Goal: Transaction & Acquisition: Book appointment/travel/reservation

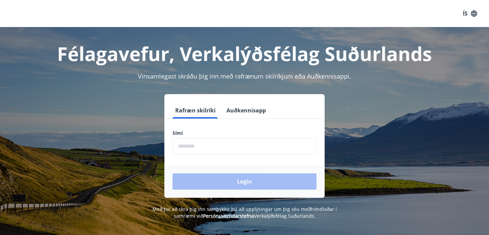
click at [212, 140] on input "phone" at bounding box center [244, 146] width 144 height 17
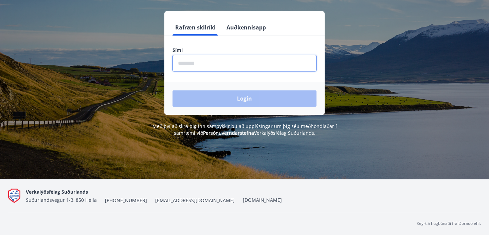
scroll to position [83, 0]
type input "********"
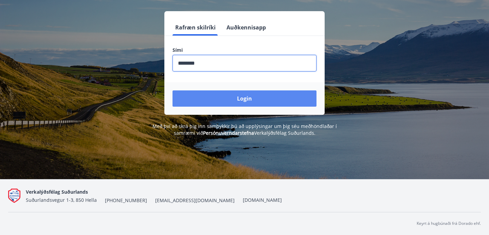
click at [212, 95] on button "Login" at bounding box center [244, 99] width 144 height 16
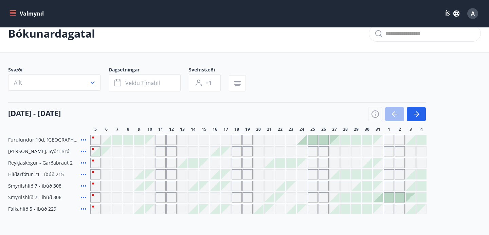
scroll to position [12, 0]
click at [132, 85] on span "Veldu tímabil" at bounding box center [142, 83] width 35 height 7
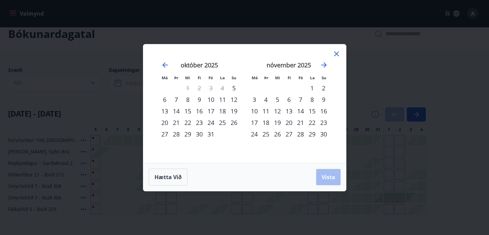
click at [187, 134] on div "29" at bounding box center [188, 135] width 12 height 12
click at [211, 135] on div "31" at bounding box center [211, 135] width 12 height 12
click at [322, 178] on span "Vista" at bounding box center [328, 177] width 14 height 7
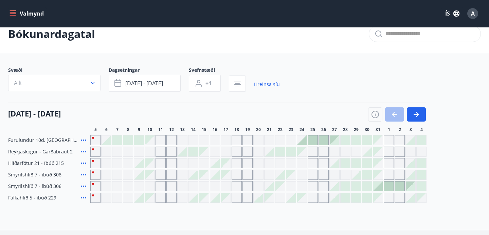
click at [114, 152] on div "Gráir dagar eru ekki bókanlegir" at bounding box center [117, 152] width 10 height 10
click at [148, 113] on div "05 október - 04 nóvember" at bounding box center [216, 112] width 417 height 19
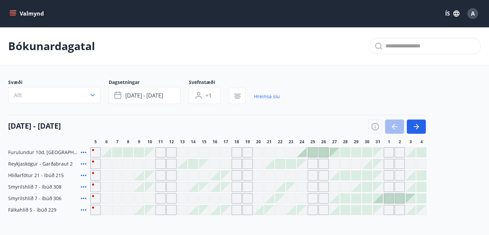
click at [19, 14] on button "Valmynd" at bounding box center [27, 13] width 38 height 12
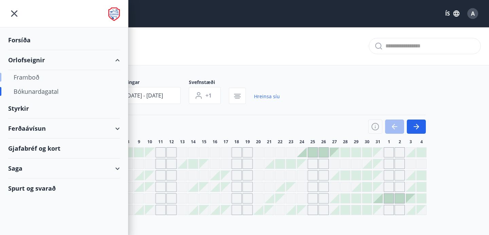
click at [35, 77] on div "Framboð" at bounding box center [64, 77] width 101 height 14
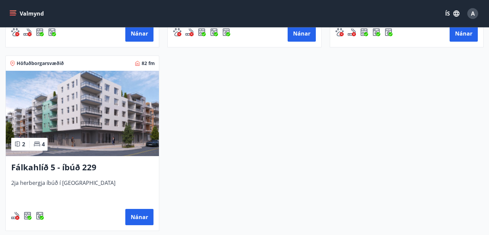
scroll to position [469, 0]
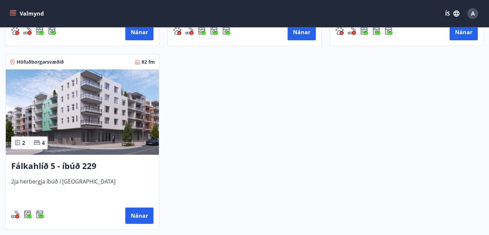
click at [72, 133] on img at bounding box center [82, 113] width 153 height 86
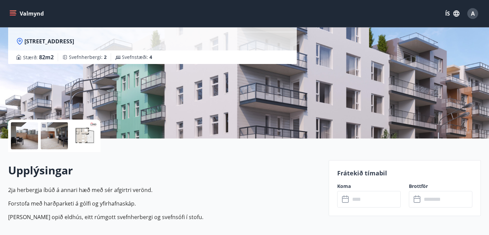
scroll to position [66, 0]
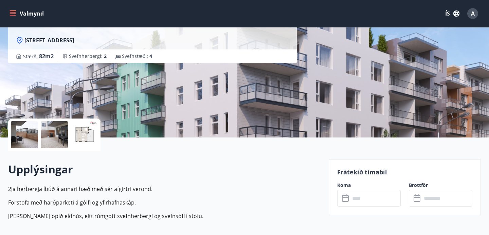
click at [30, 131] on div at bounding box center [24, 134] width 27 height 27
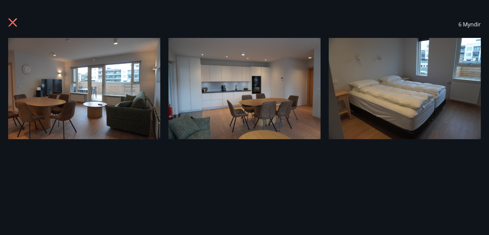
click at [13, 21] on icon at bounding box center [13, 23] width 11 height 11
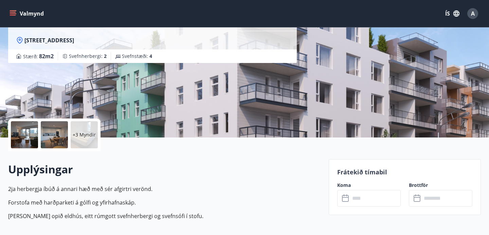
click at [82, 129] on div "+3 Myndir" at bounding box center [84, 134] width 27 height 27
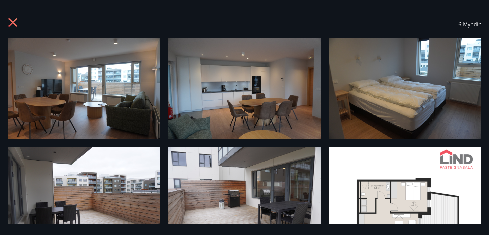
scroll to position [0, 0]
click at [13, 24] on icon at bounding box center [12, 22] width 8 height 8
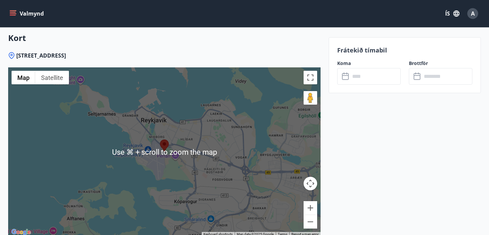
scroll to position [734, 0]
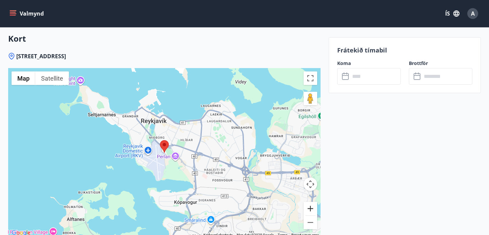
click at [312, 208] on button "Zoom in" at bounding box center [310, 209] width 14 height 14
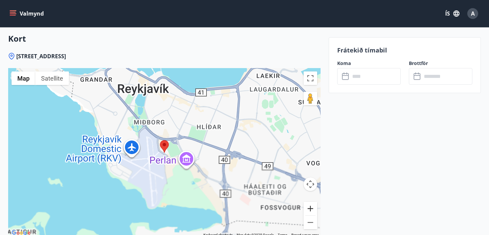
click at [312, 208] on button "Zoom in" at bounding box center [310, 209] width 14 height 14
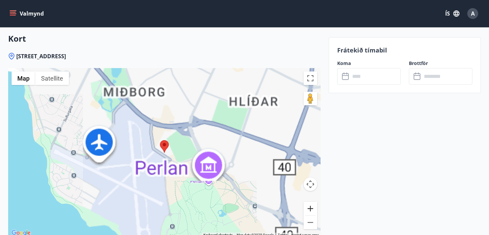
click at [312, 208] on button "Zoom in" at bounding box center [310, 209] width 14 height 14
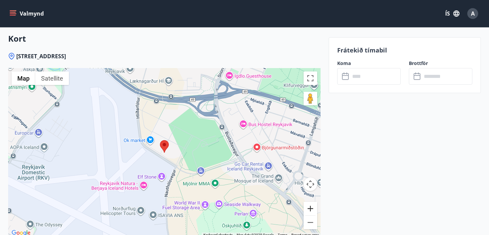
click at [312, 208] on button "Zoom in" at bounding box center [310, 209] width 14 height 14
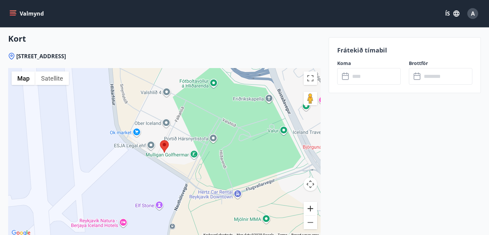
click at [312, 208] on button "Zoom in" at bounding box center [310, 209] width 14 height 14
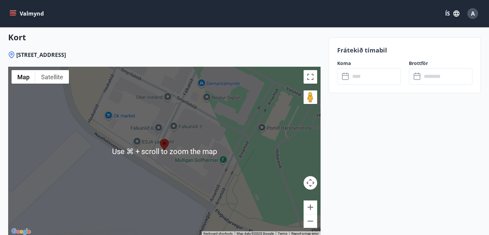
scroll to position [737, 0]
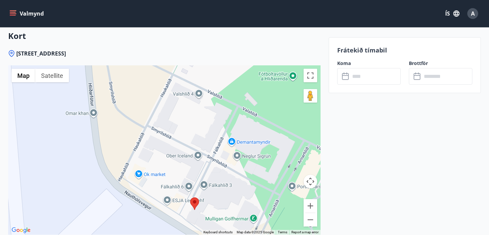
drag, startPoint x: 244, startPoint y: 145, endPoint x: 275, endPoint y: 206, distance: 68.1
click at [275, 206] on div at bounding box center [164, 150] width 312 height 170
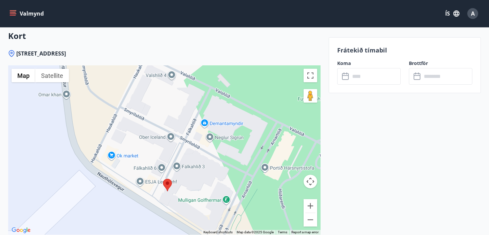
drag, startPoint x: 225, startPoint y: 177, endPoint x: 198, endPoint y: 159, distance: 32.1
click at [198, 159] on div at bounding box center [164, 150] width 312 height 170
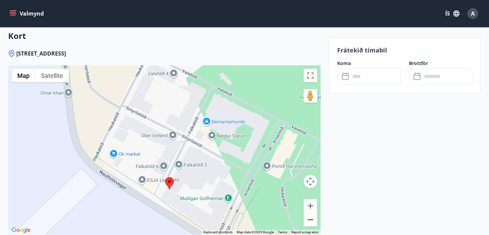
click at [312, 221] on button "Zoom out" at bounding box center [310, 220] width 14 height 14
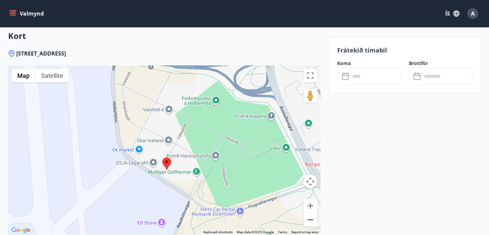
click at [312, 221] on button "Zoom out" at bounding box center [310, 220] width 14 height 14
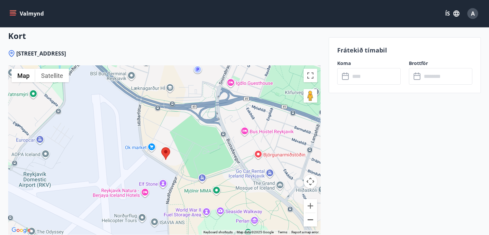
click at [312, 221] on button "Zoom out" at bounding box center [310, 220] width 14 height 14
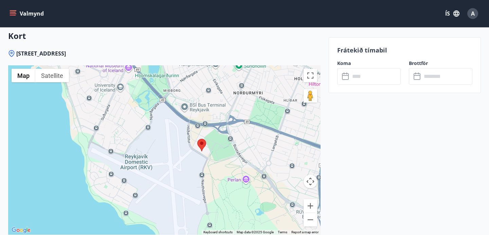
drag, startPoint x: 241, startPoint y: 193, endPoint x: 277, endPoint y: 190, distance: 36.8
click at [278, 190] on div at bounding box center [164, 150] width 312 height 170
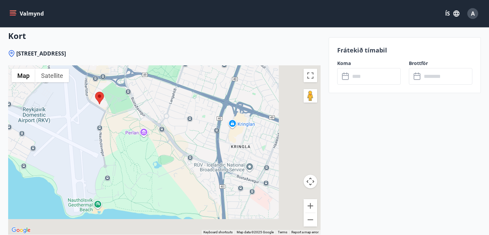
drag, startPoint x: 244, startPoint y: 156, endPoint x: 135, endPoint y: 110, distance: 118.7
click at [135, 110] on div at bounding box center [164, 150] width 312 height 170
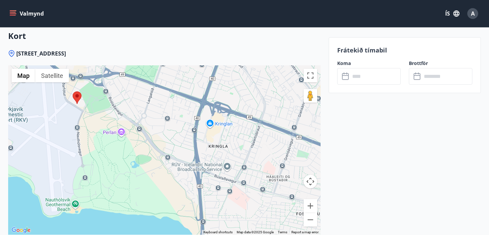
click at [149, 112] on div at bounding box center [164, 150] width 312 height 170
click at [19, 20] on div "Valmynd ÍS A" at bounding box center [244, 13] width 472 height 16
click at [16, 13] on icon "menu" at bounding box center [13, 13] width 7 height 7
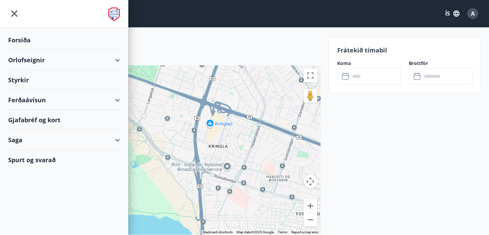
click at [32, 63] on div "Orlofseignir" at bounding box center [64, 60] width 112 height 20
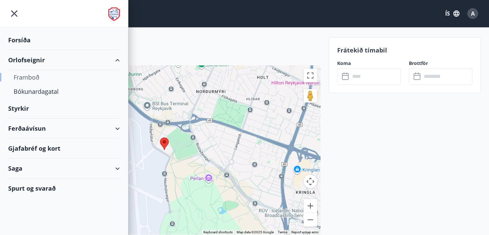
click at [30, 75] on div "Framboð" at bounding box center [64, 77] width 101 height 14
